Goal: Information Seeking & Learning: Learn about a topic

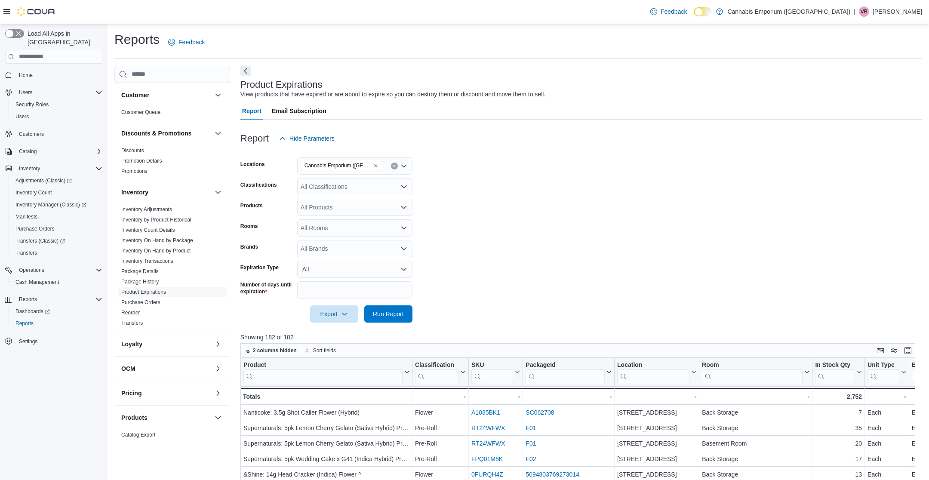
scroll to position [254, 0]
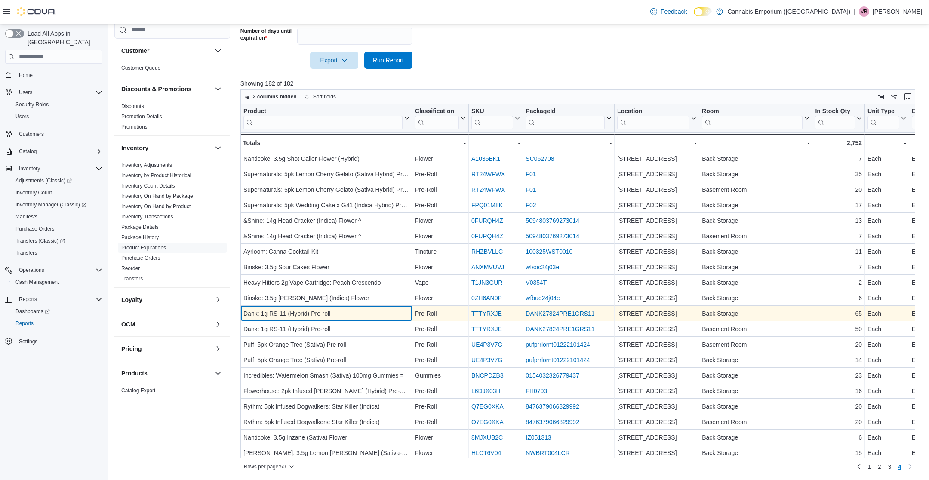
click at [307, 309] on div "Dank: 1g RS-11 (Hybrid) Pre-roll" at bounding box center [326, 313] width 166 height 10
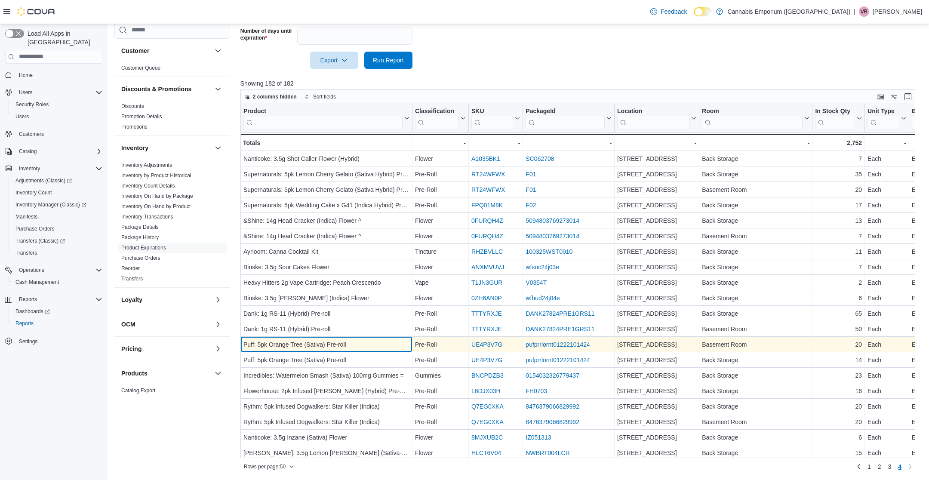
click at [318, 345] on div "Puff: 5pk Orange Tree (Sativa) Pre-roll" at bounding box center [326, 344] width 166 height 10
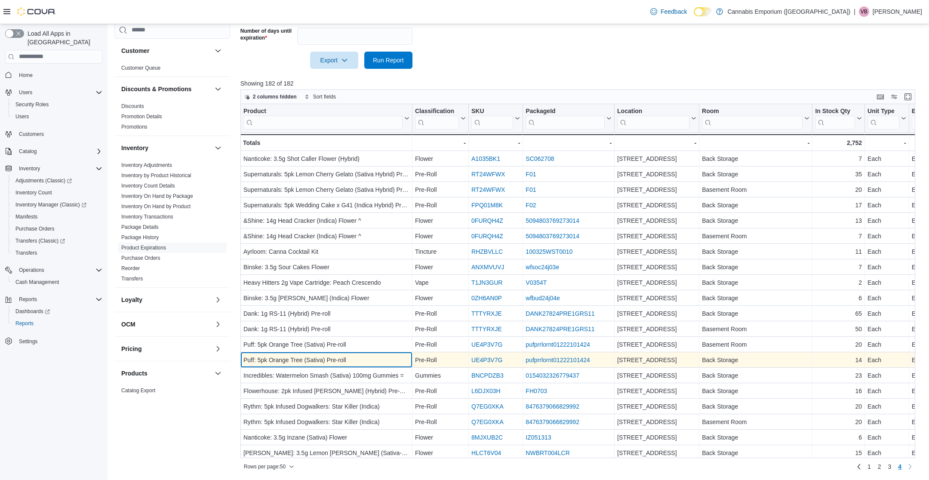
click at [317, 358] on div "Puff: 5pk Orange Tree (Sativa) Pre-roll" at bounding box center [326, 360] width 166 height 10
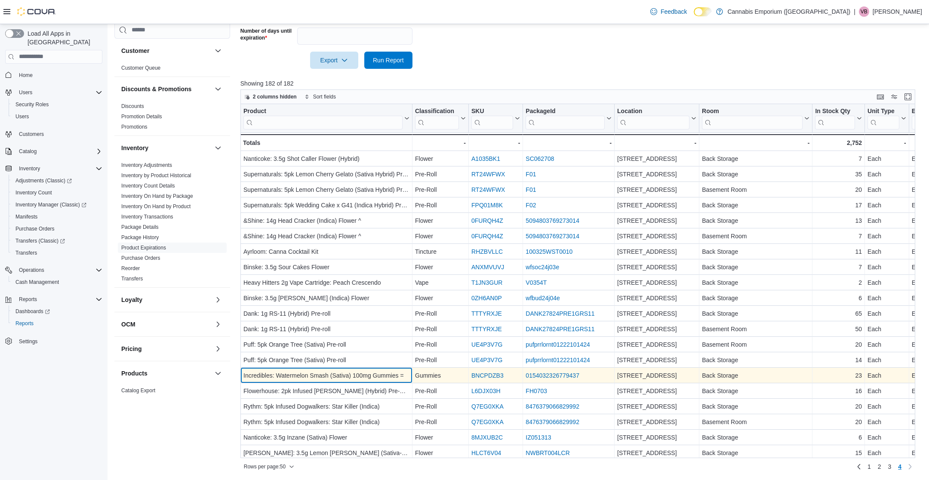
click at [380, 375] on div "Incredibles: Watermelon Smash (Sativa) 100mg Gummies =" at bounding box center [326, 375] width 166 height 10
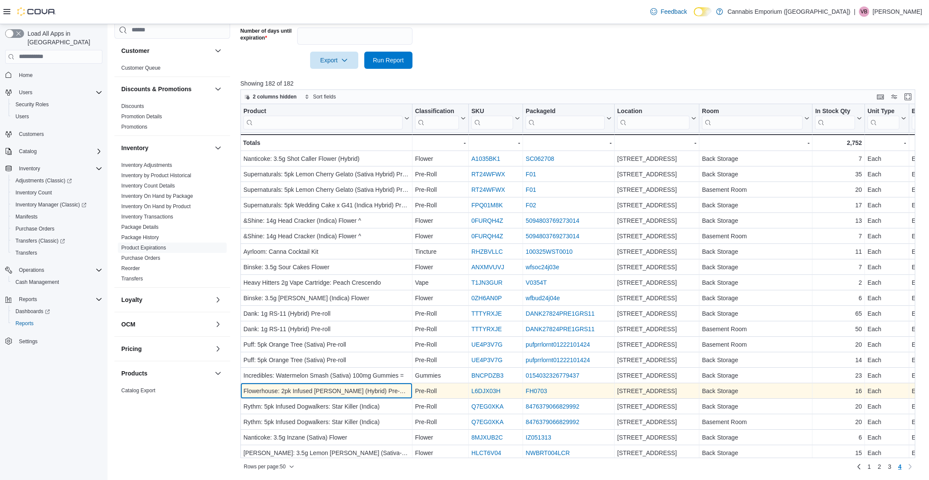
click at [376, 384] on div "Flowerhouse: 2pk Infused [PERSON_NAME] (Hybrid) Pre-Roll * - Product, column 1,…" at bounding box center [326, 390] width 172 height 15
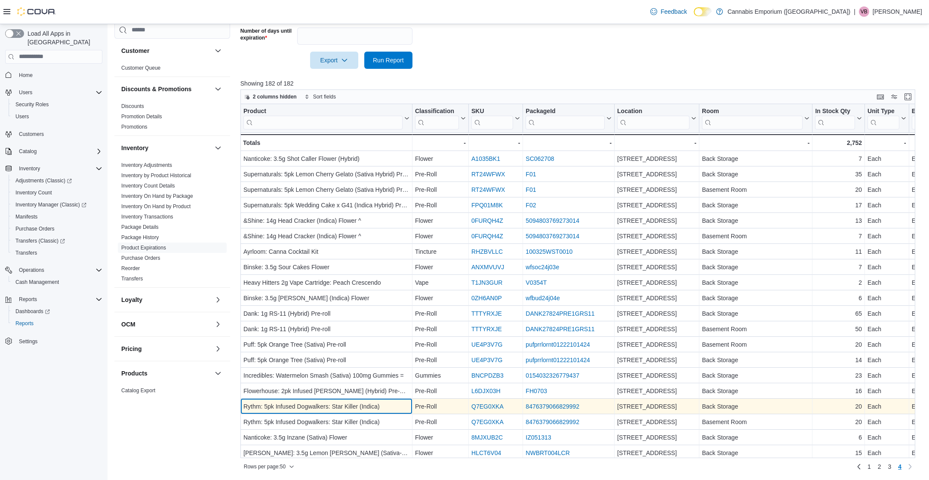
click at [366, 407] on div "Rythm: 5pk Infused Dogwalkers: Star Killer (Indica)" at bounding box center [326, 406] width 166 height 10
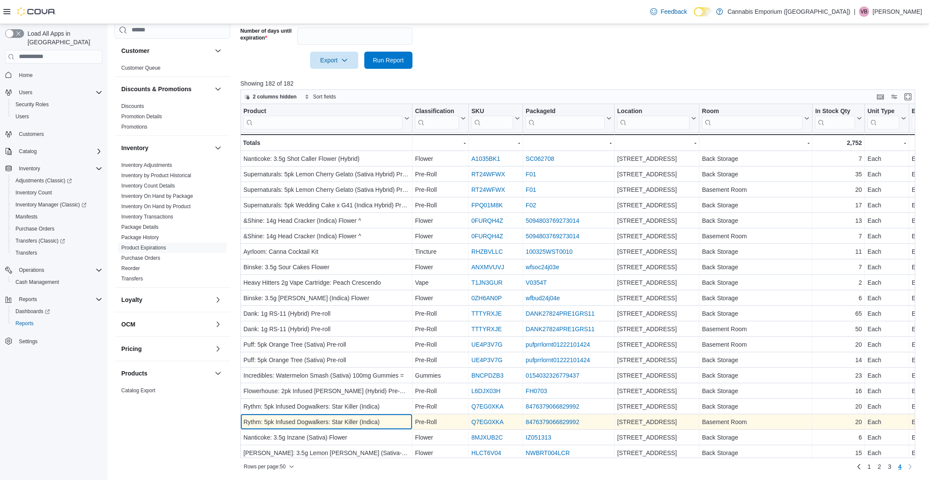
click at [362, 419] on div "Rythm: 5pk Infused Dogwalkers: Star Killer (Indica)" at bounding box center [326, 422] width 166 height 10
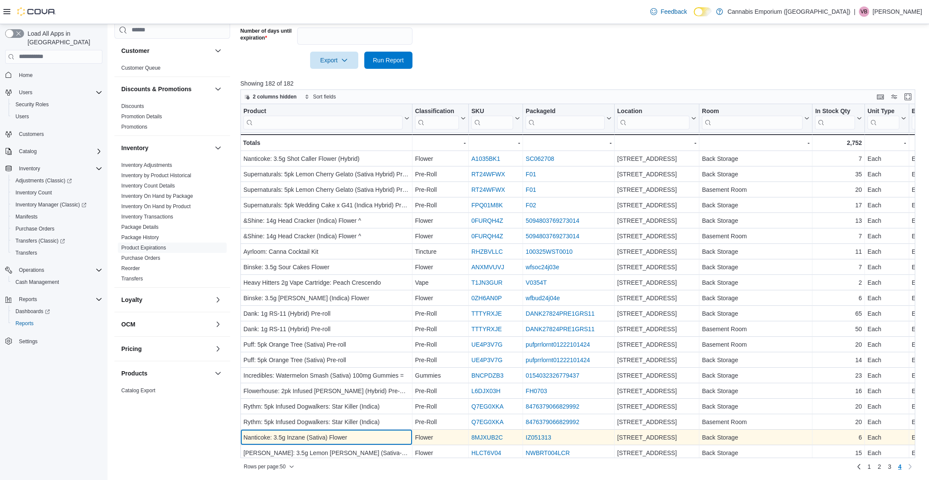
click at [355, 433] on div "Nanticoke: 3.5g Inzane (Sativa) Flower" at bounding box center [326, 437] width 166 height 10
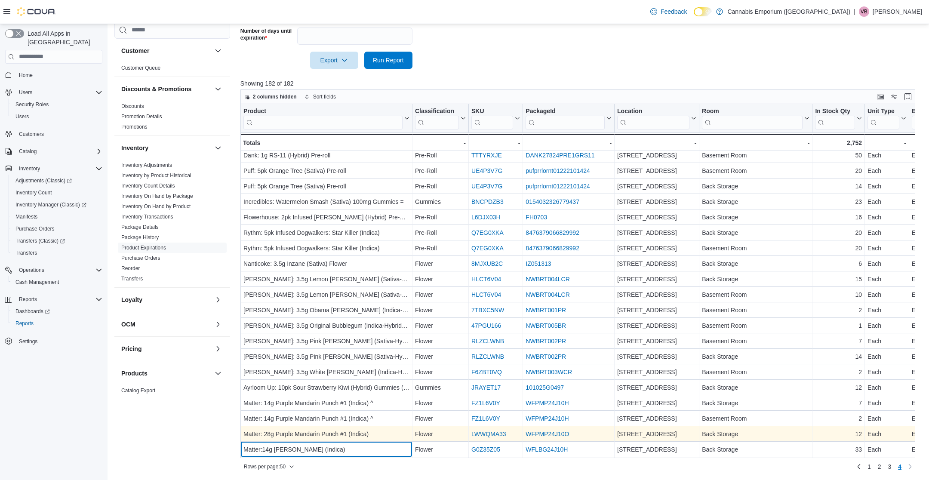
scroll to position [188, 0]
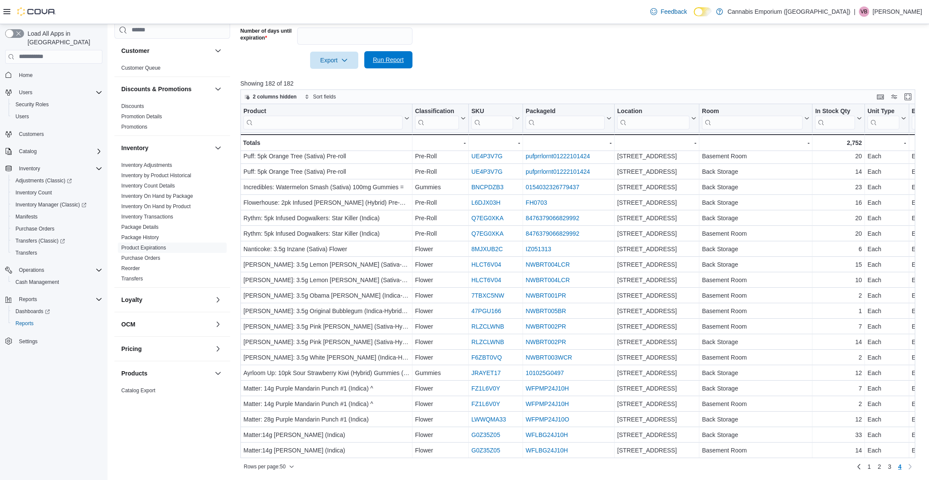
click at [392, 54] on span "Run Report" at bounding box center [388, 59] width 38 height 17
